Goal: Find specific page/section: Find specific page/section

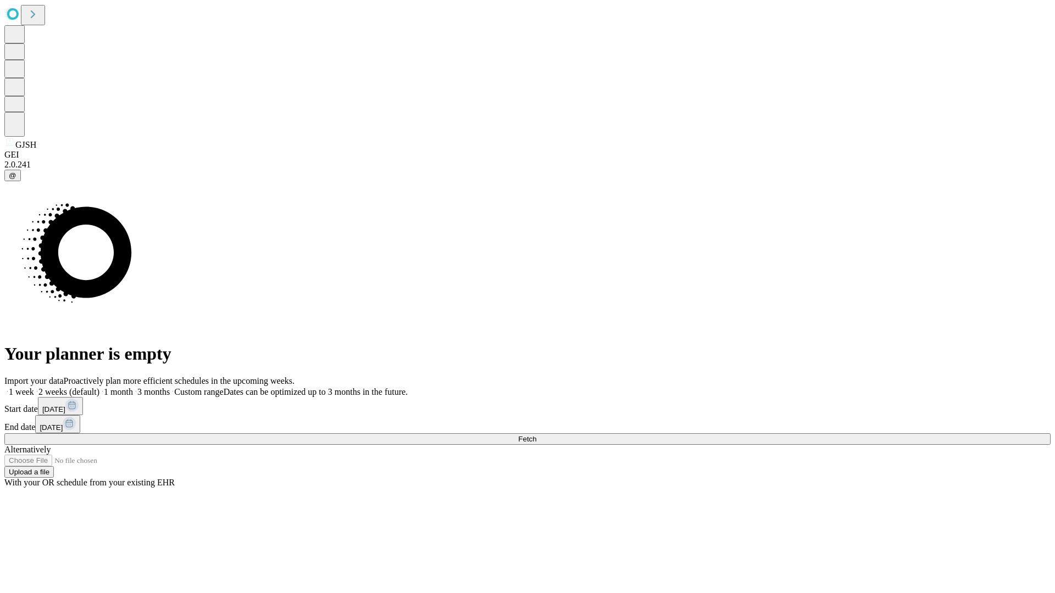
click at [536, 435] on span "Fetch" at bounding box center [527, 439] width 18 height 8
